Goal: Task Accomplishment & Management: Manage account settings

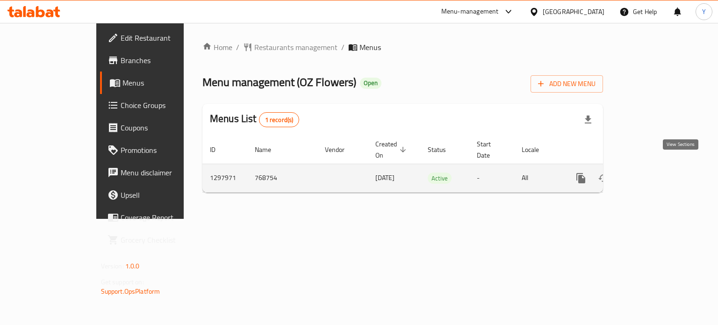
click at [654, 172] on icon "enhanced table" at bounding box center [648, 177] width 11 height 11
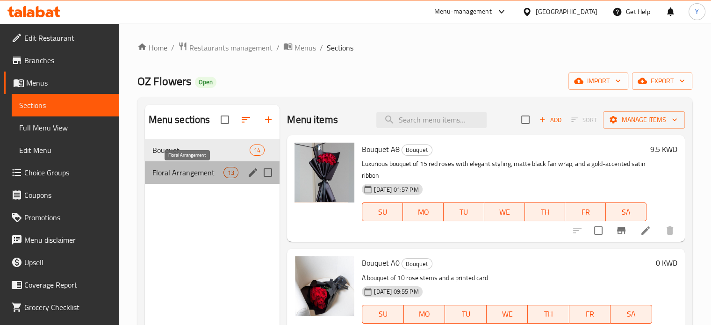
click at [213, 169] on span "Floral Arrangement" at bounding box center [188, 172] width 72 height 11
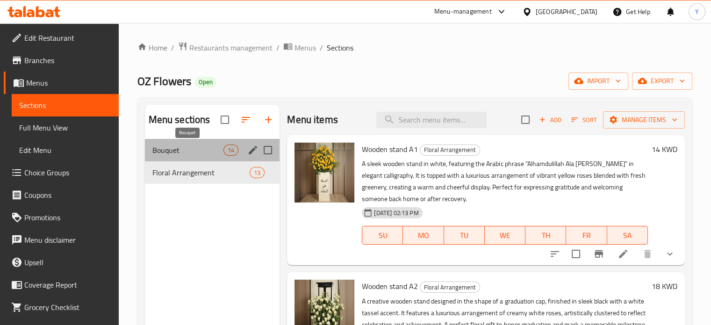
click at [211, 145] on span "Bouquet" at bounding box center [188, 149] width 72 height 11
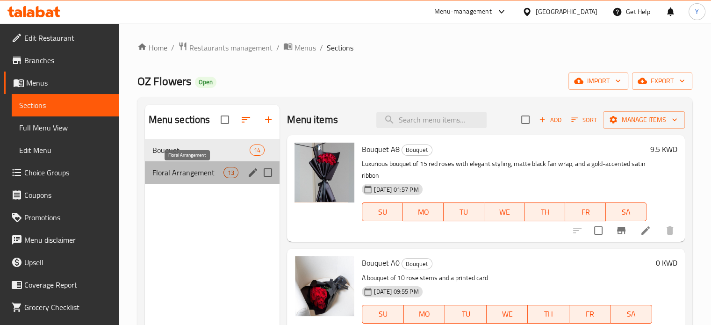
click at [168, 174] on span "Floral Arrangement" at bounding box center [188, 172] width 72 height 11
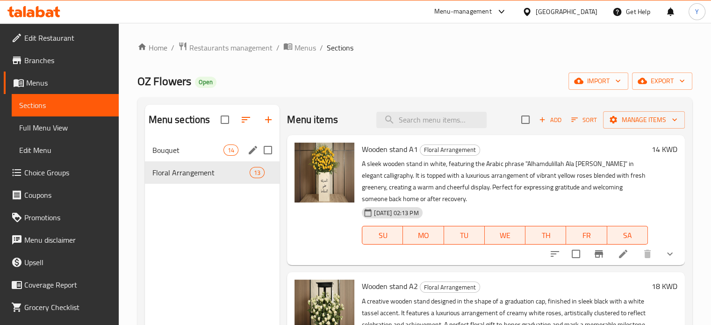
click at [215, 143] on div "Bouquet 14" at bounding box center [212, 150] width 135 height 22
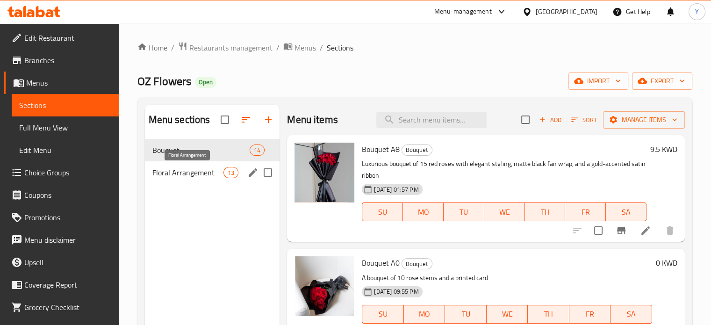
click at [215, 174] on span "Floral Arrangement" at bounding box center [188, 172] width 72 height 11
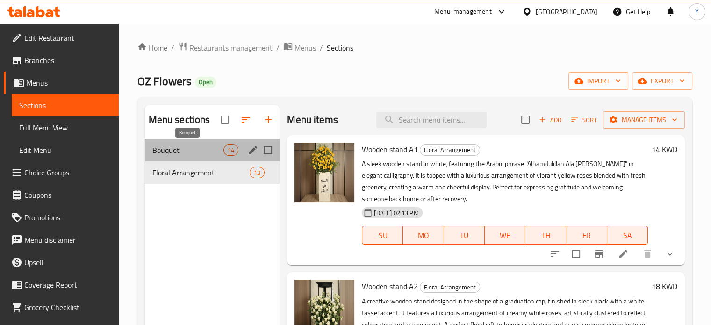
click at [211, 148] on span "Bouquet" at bounding box center [188, 149] width 72 height 11
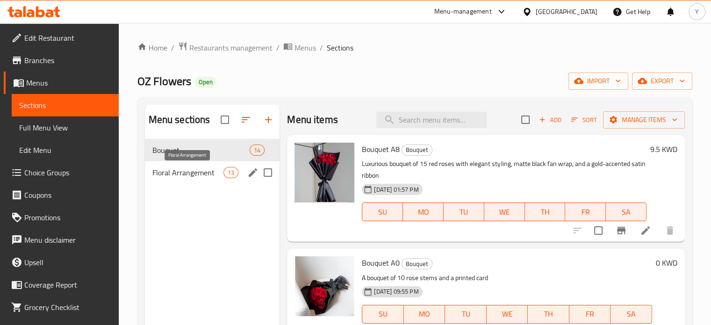
click at [217, 174] on span "Floral Arrangement" at bounding box center [188, 172] width 72 height 11
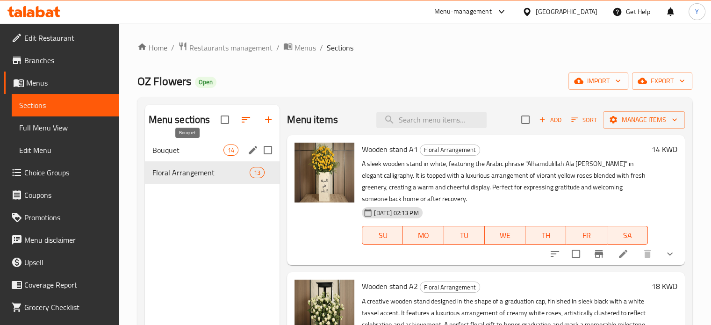
click at [214, 151] on span "Bouquet" at bounding box center [188, 149] width 72 height 11
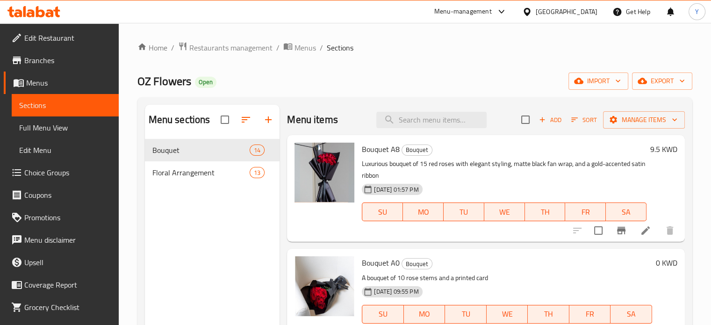
click at [214, 218] on div "Menu sections Bouquet 14 Floral Arrangement 13" at bounding box center [212, 267] width 135 height 325
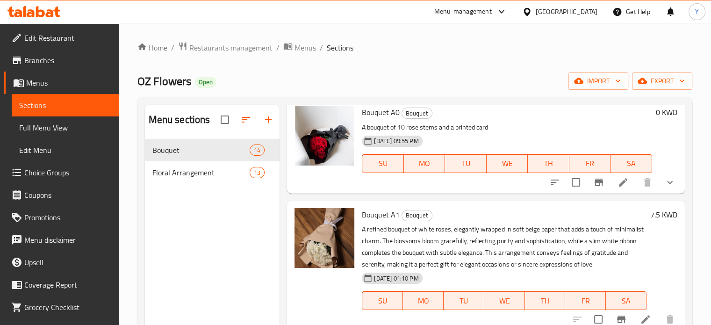
click at [384, 74] on div "OZ Flowers Open import export" at bounding box center [414, 80] width 555 height 17
click at [338, 74] on div "OZ Flowers Open import export" at bounding box center [414, 80] width 555 height 17
